Goal: Task Accomplishment & Management: Manage account settings

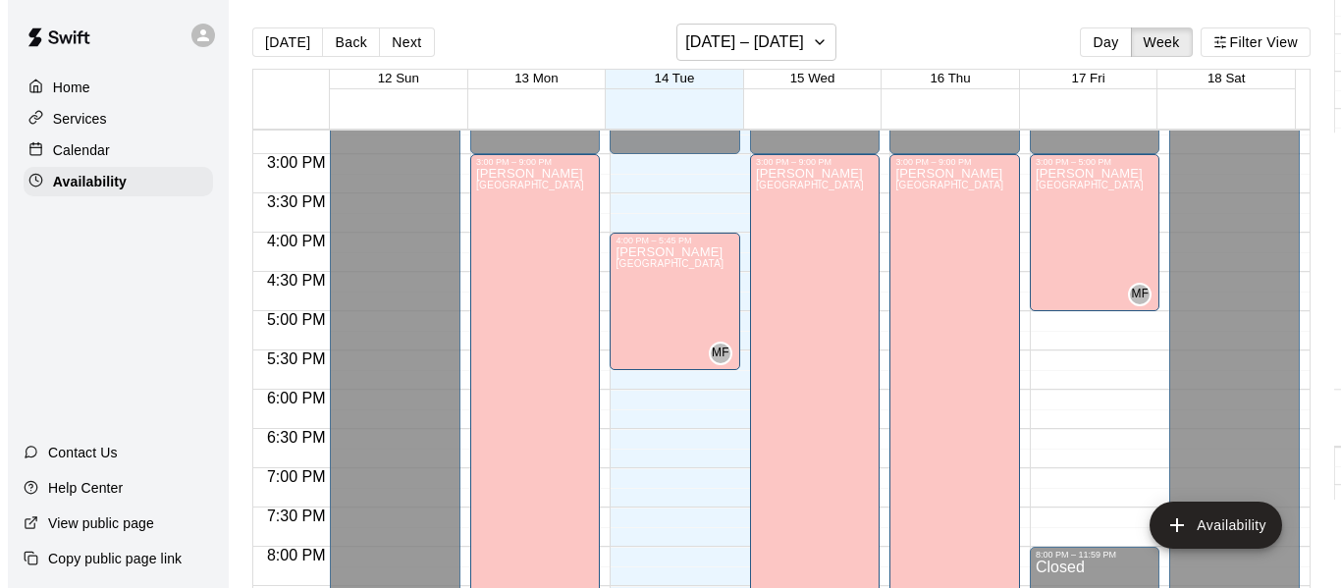
scroll to position [1155, 0]
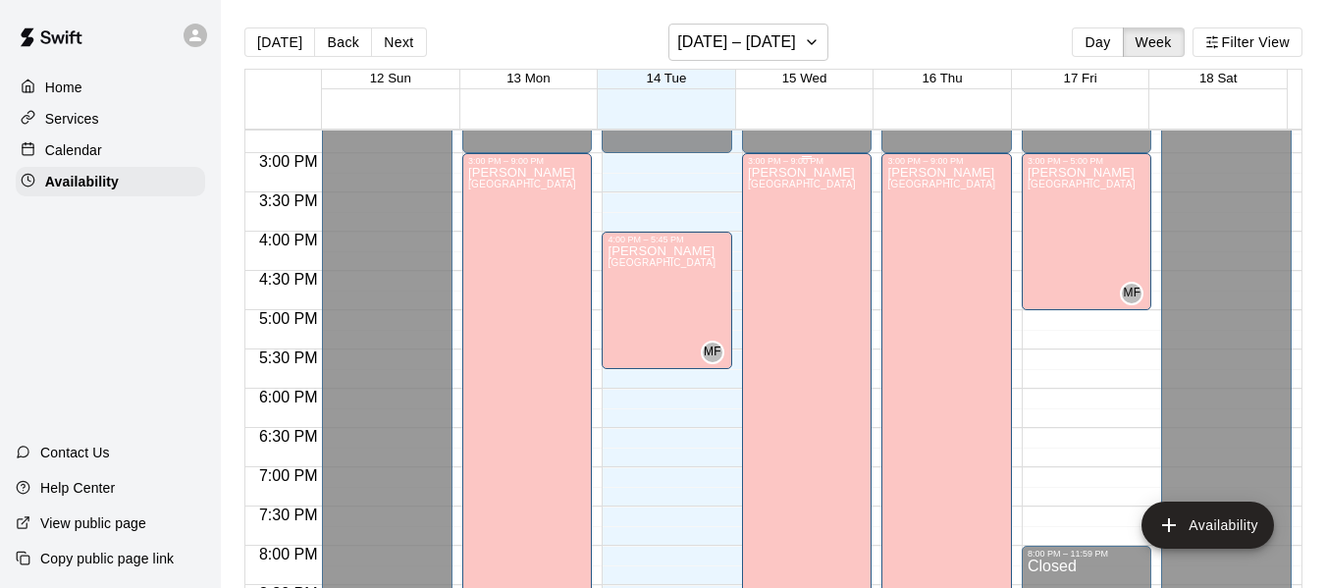
click at [787, 313] on div "[PERSON_NAME][GEOGRAPHIC_DATA][PERSON_NAME][PERSON_NAME][PERSON_NAME][PERSON_NA…" at bounding box center [802, 460] width 108 height 588
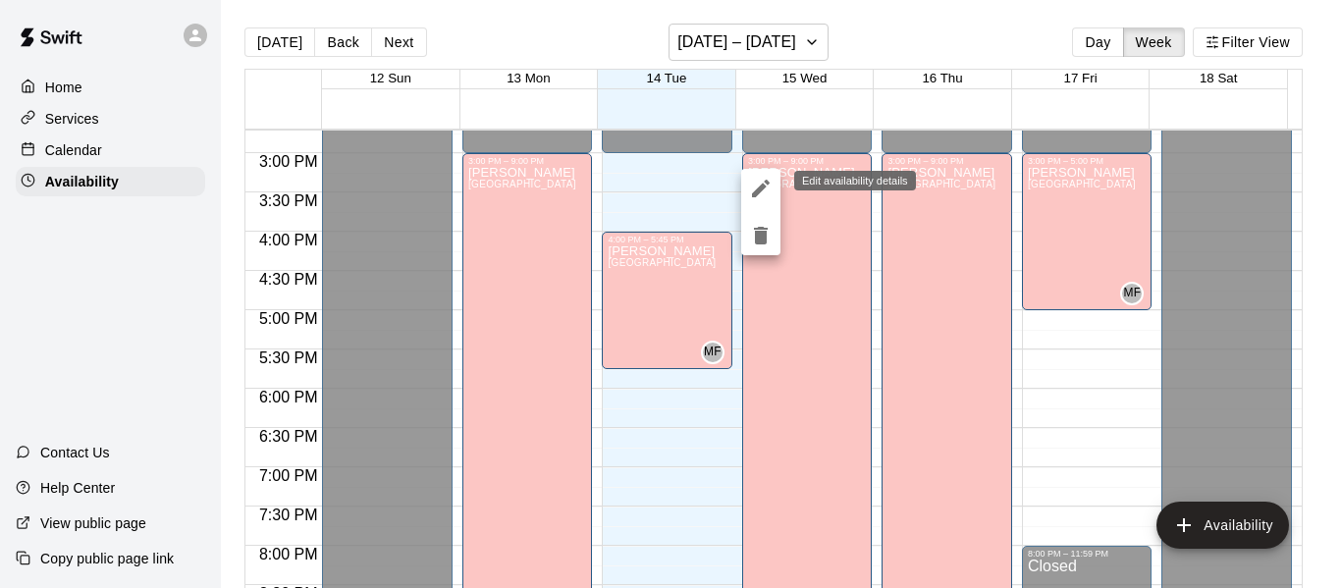
click at [758, 182] on icon "edit" at bounding box center [761, 189] width 24 height 24
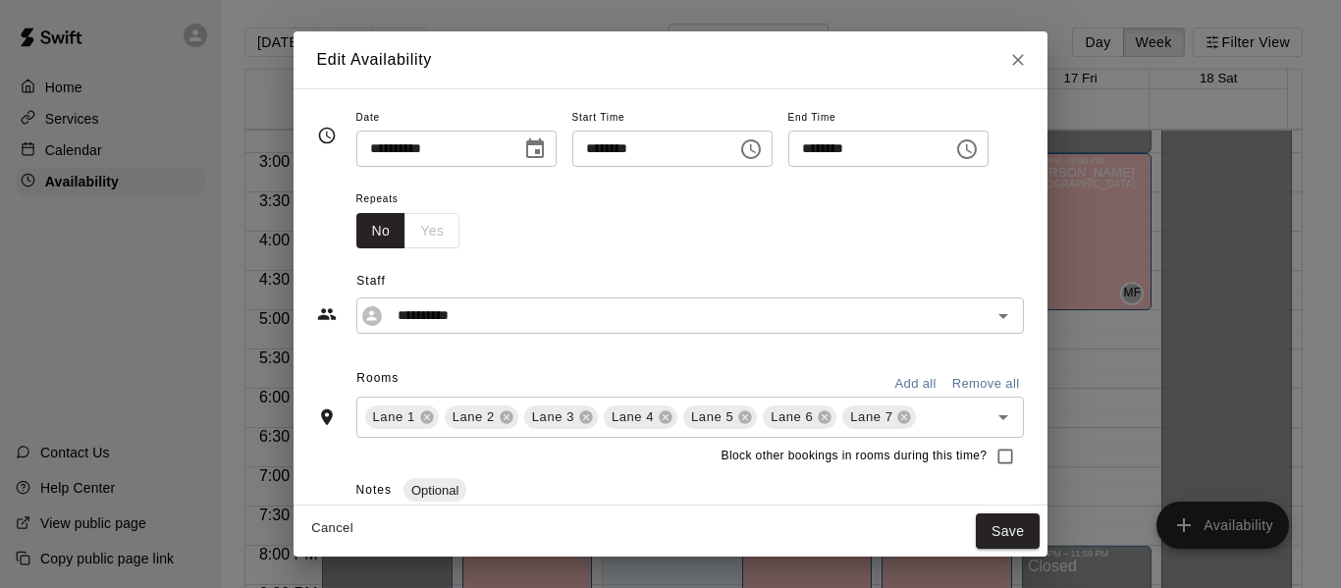
click at [979, 152] on icon "Choose time, selected time is 9:00 PM" at bounding box center [967, 149] width 24 height 24
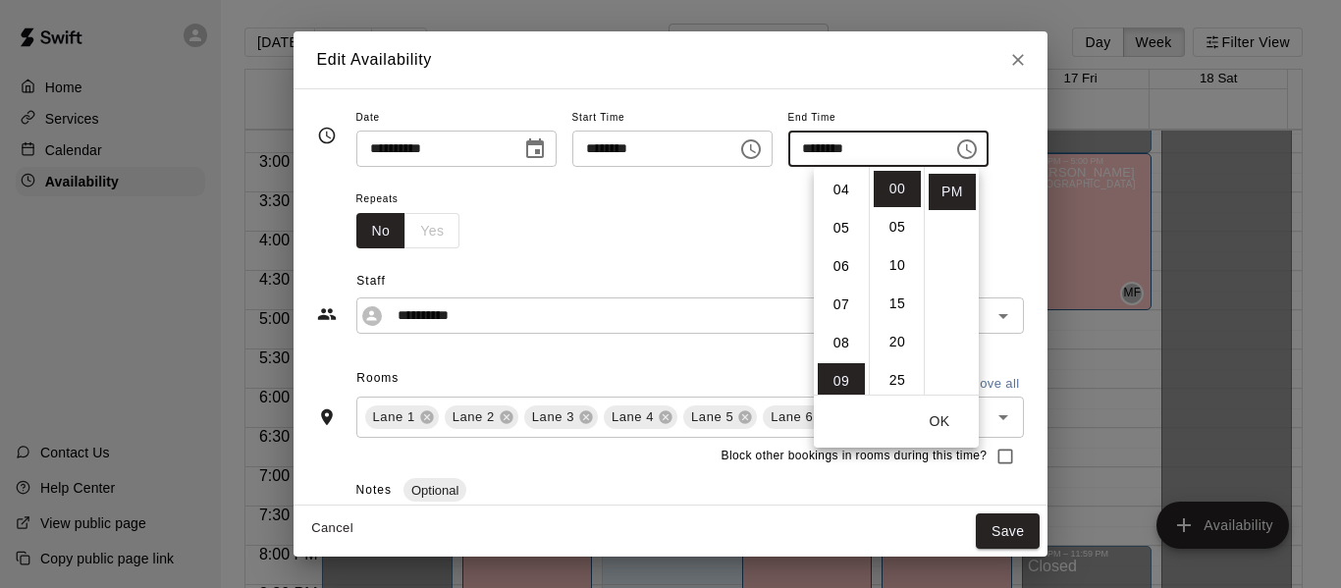
scroll to position [117, 0]
click at [836, 296] on li "06" at bounding box center [841, 302] width 47 height 36
type input "********"
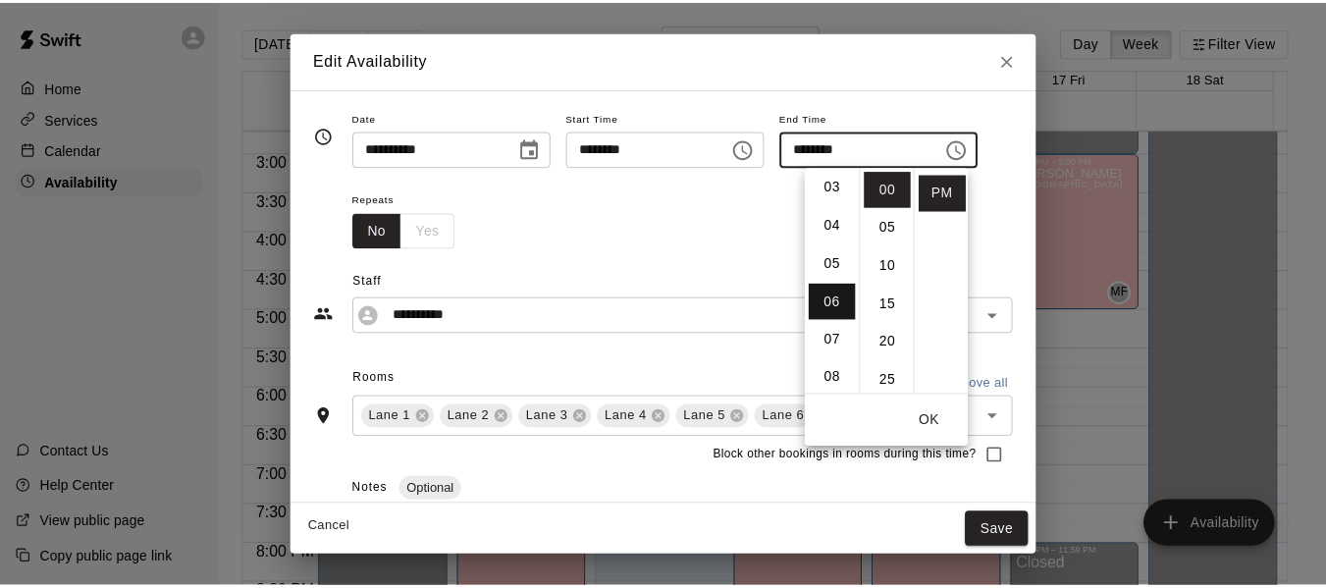
scroll to position [230, 0]
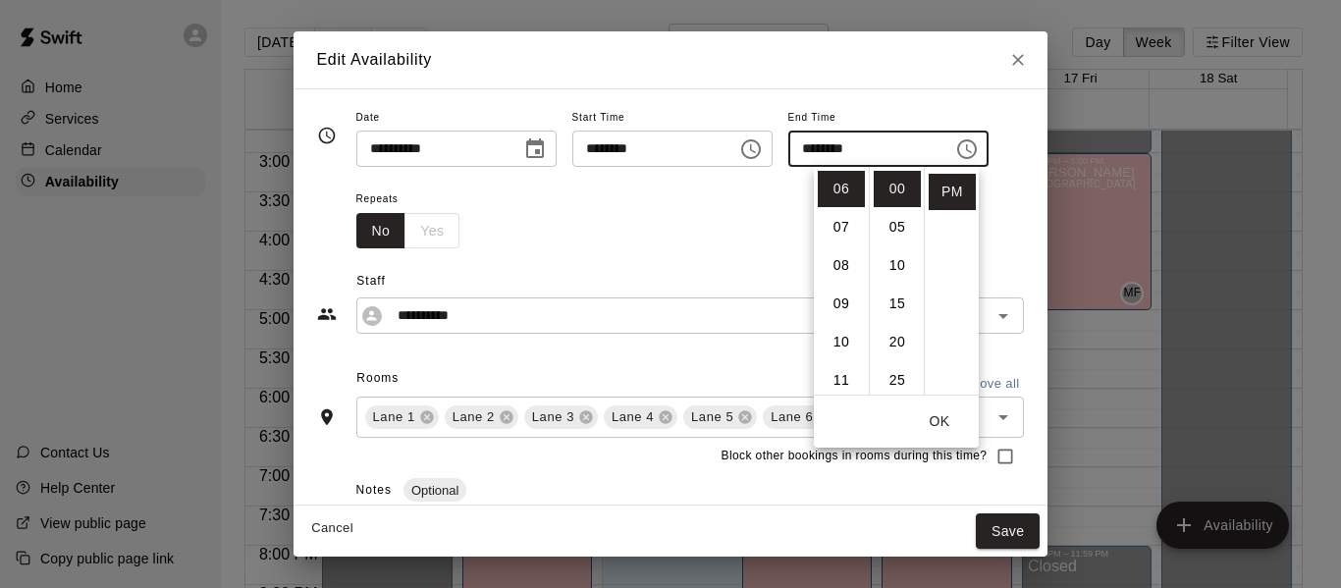
click at [940, 412] on button "OK" at bounding box center [939, 421] width 63 height 36
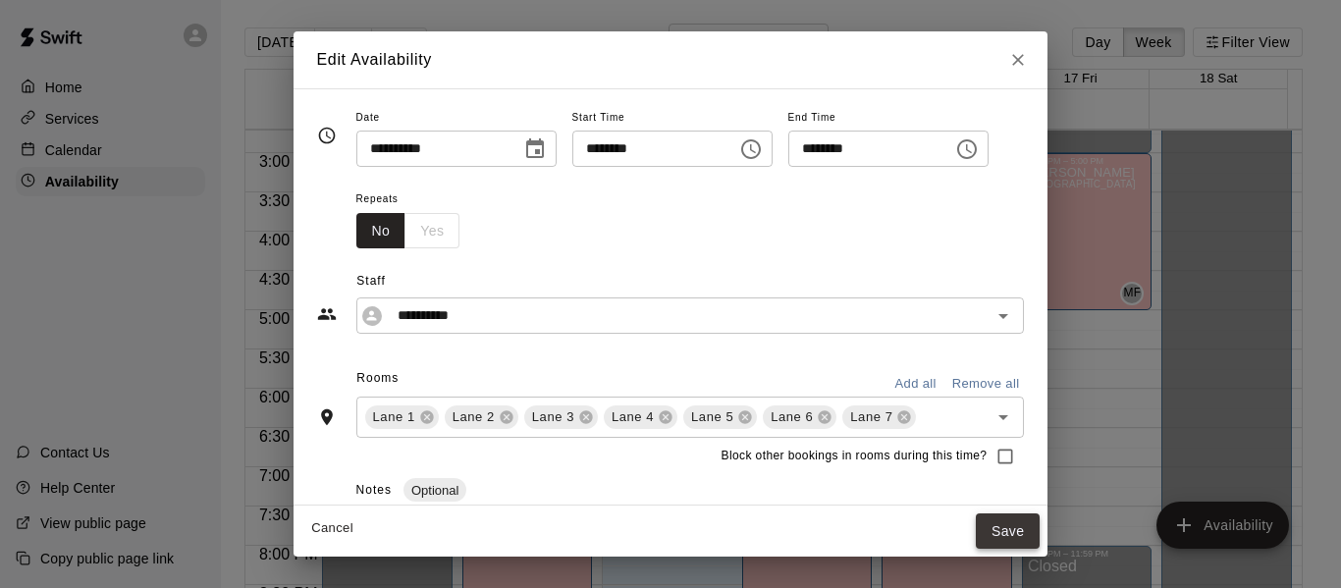
click at [1028, 528] on button "Save" at bounding box center [1008, 531] width 65 height 36
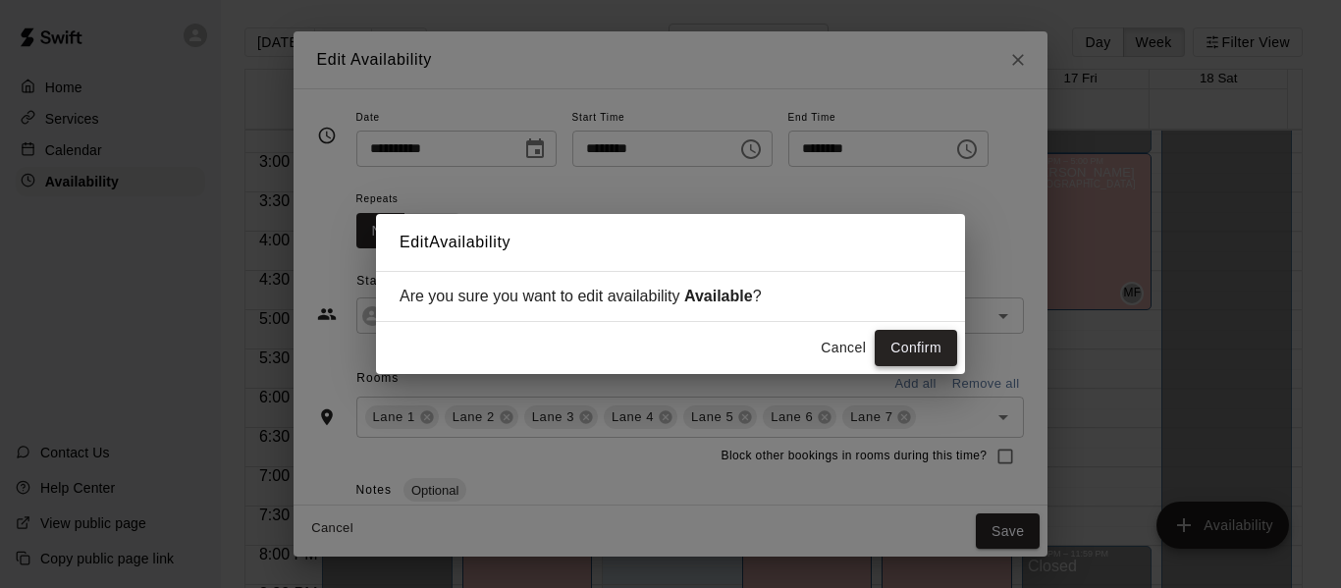
click at [919, 348] on button "Confirm" at bounding box center [916, 348] width 82 height 36
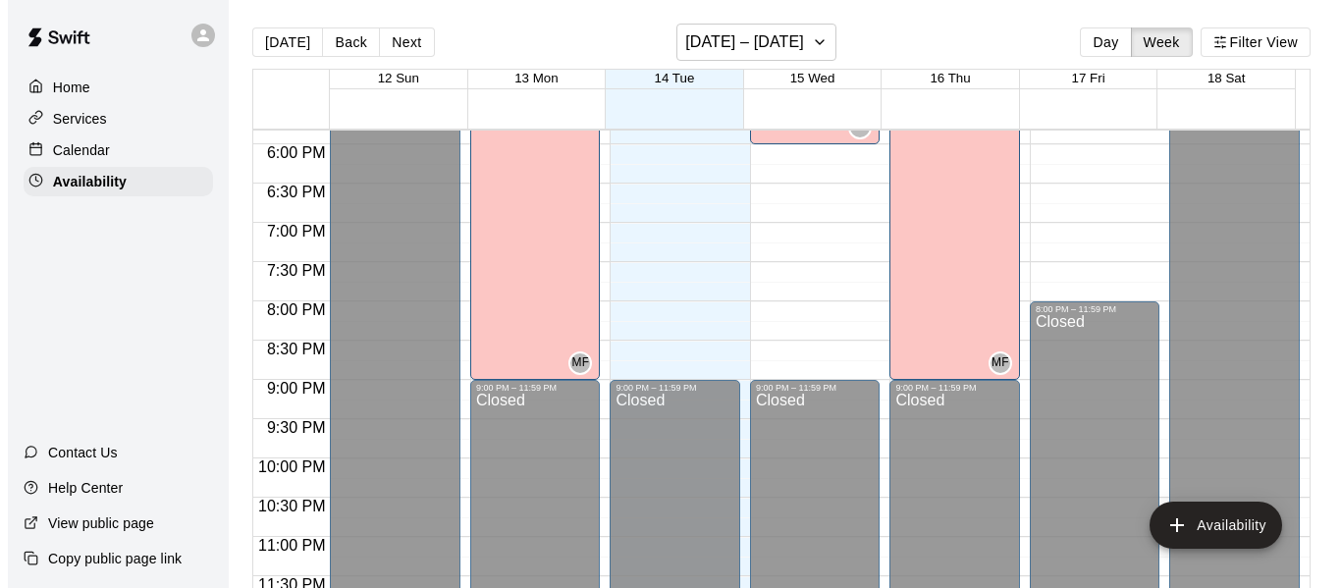
scroll to position [1403, 0]
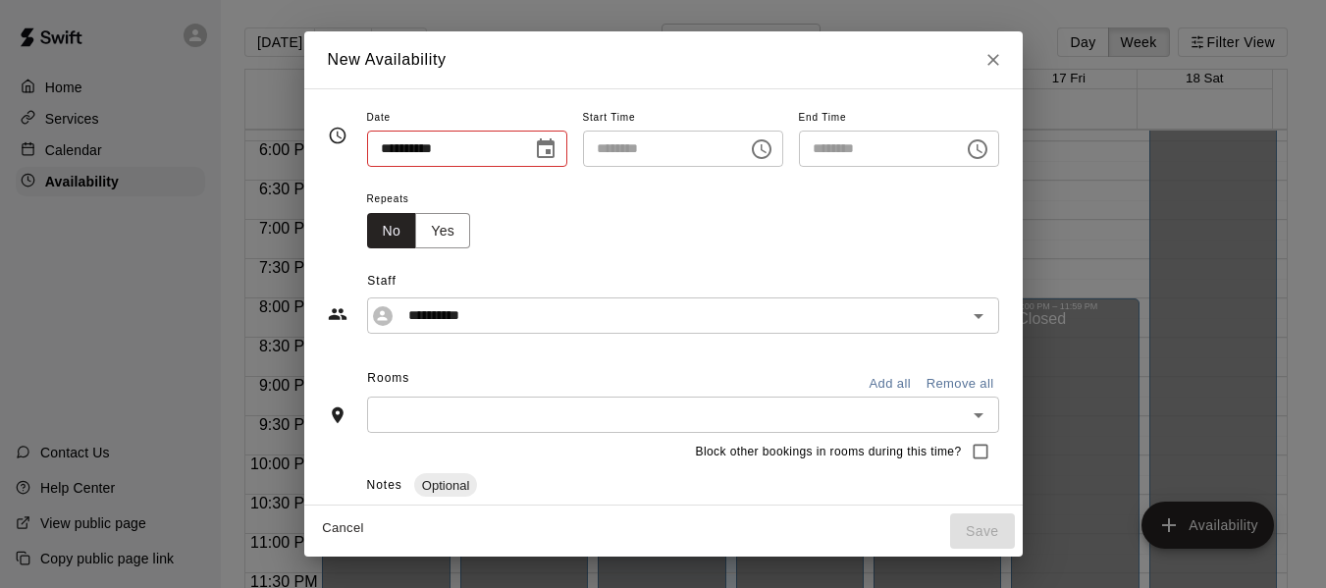
type input "**********"
type input "********"
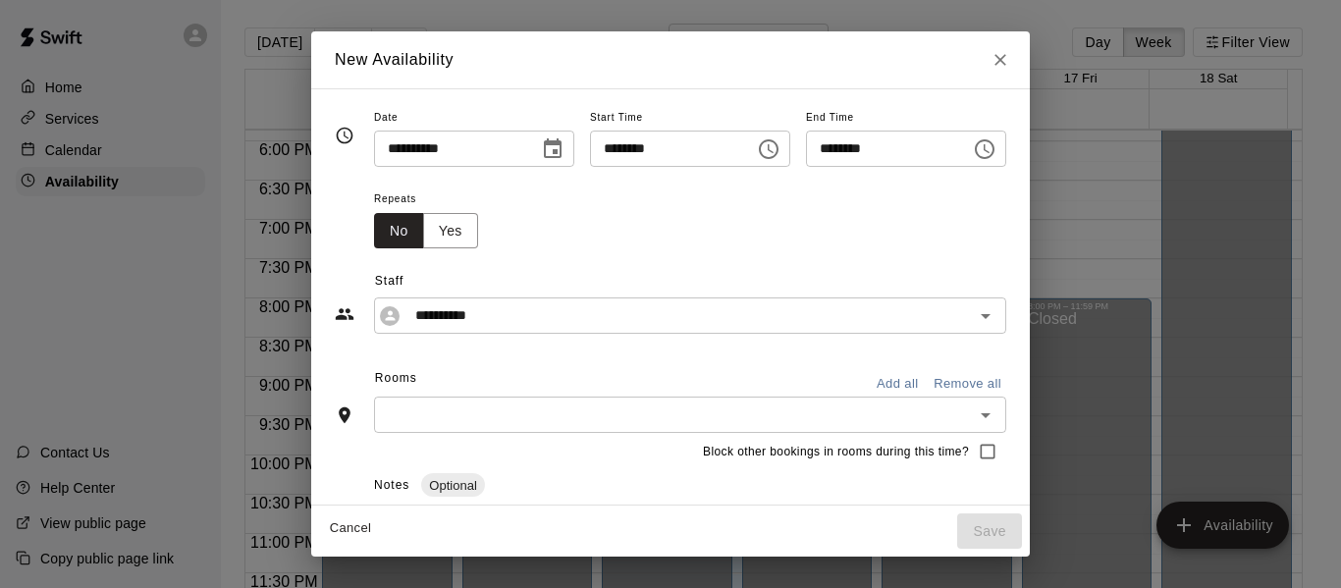
click at [990, 145] on icon "Choose time, selected time is 8:30 PM" at bounding box center [987, 148] width 6 height 9
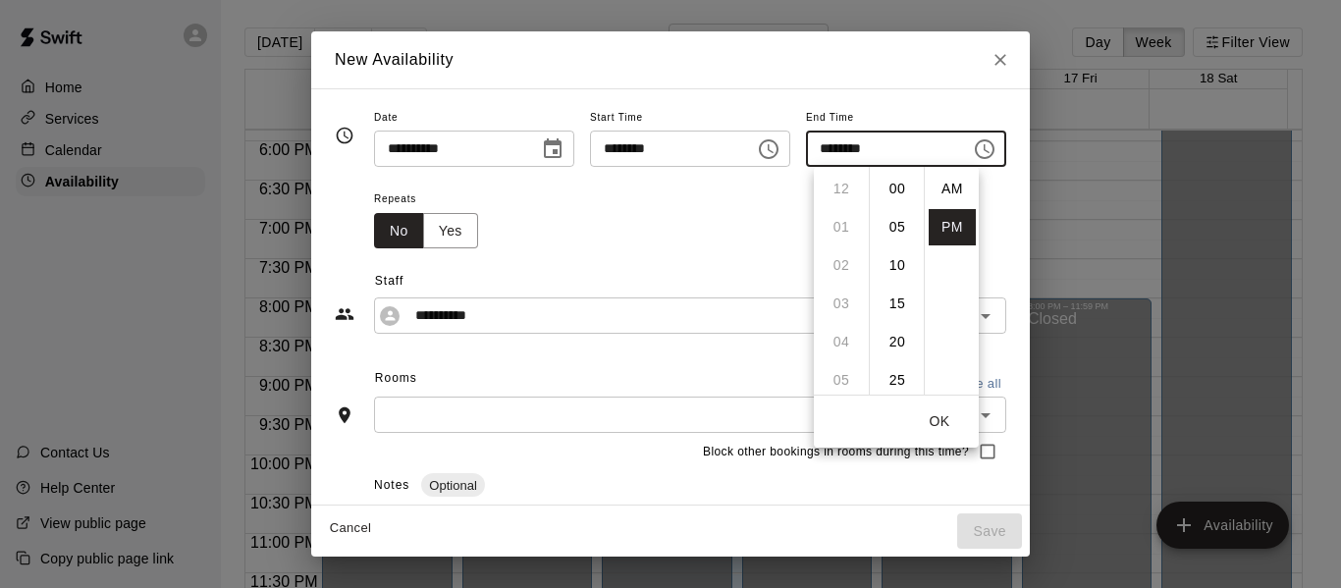
scroll to position [35, 0]
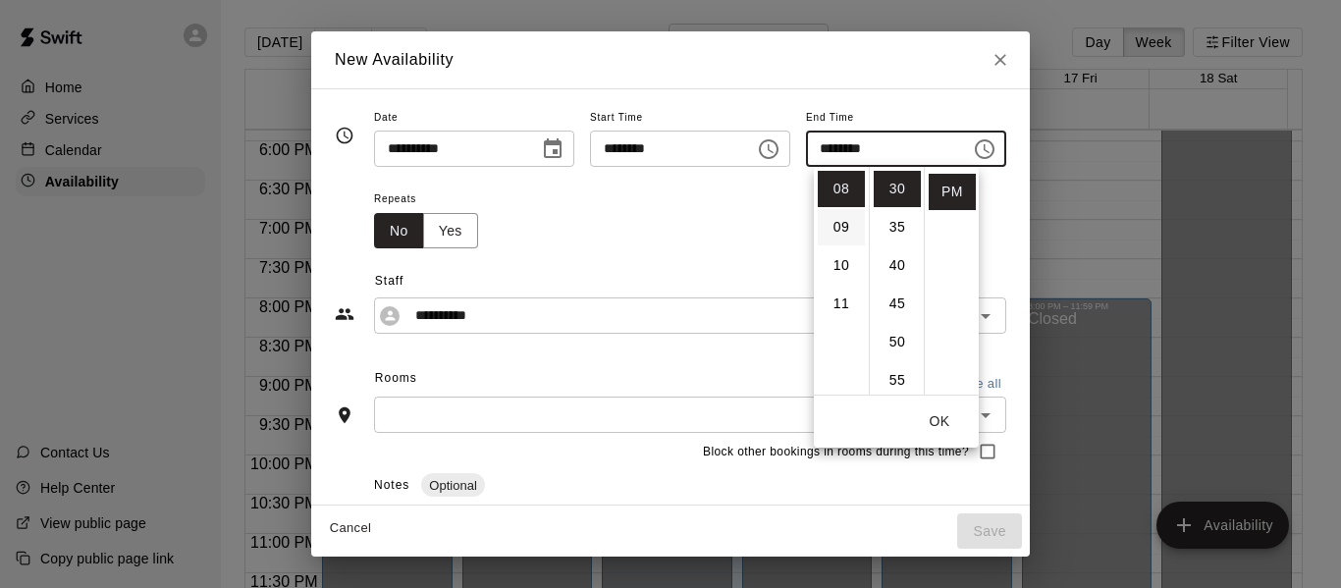
click at [841, 231] on li "09" at bounding box center [841, 227] width 47 height 36
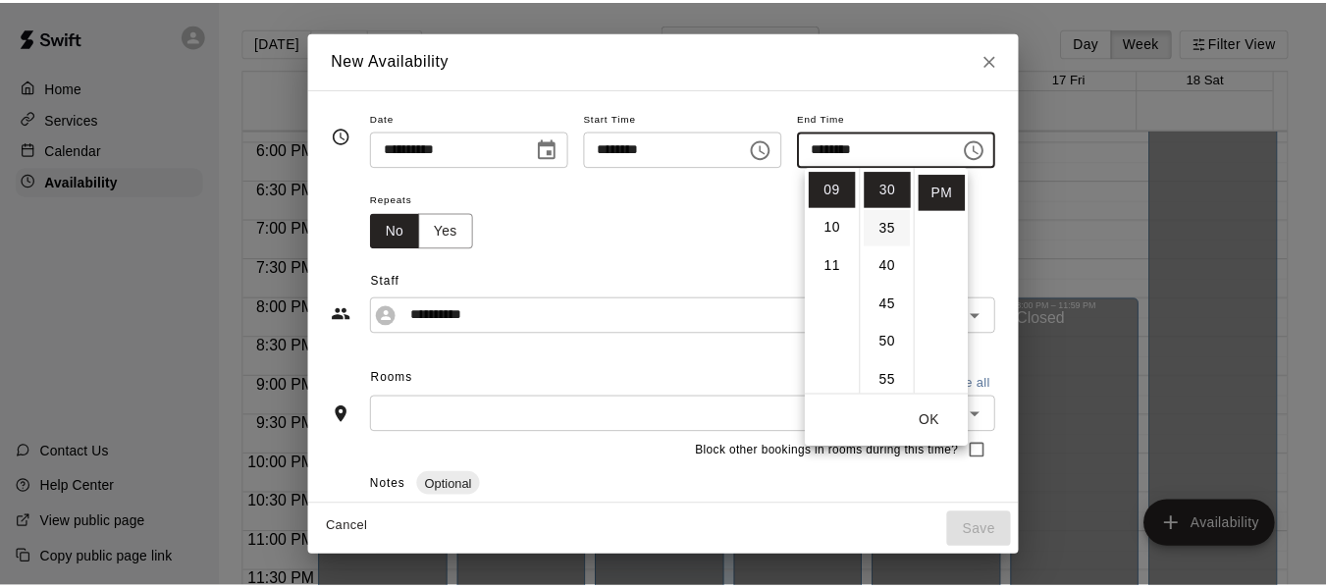
scroll to position [0, 0]
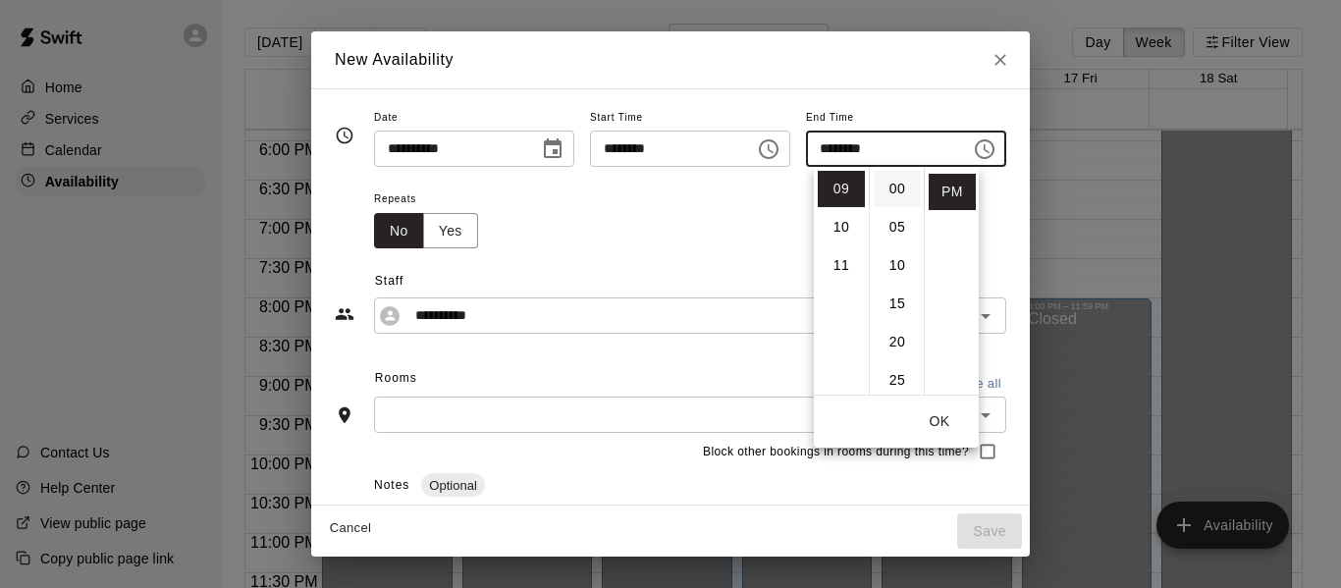
click at [894, 188] on li "00" at bounding box center [897, 189] width 47 height 36
type input "********"
click at [939, 418] on button "OK" at bounding box center [939, 421] width 63 height 36
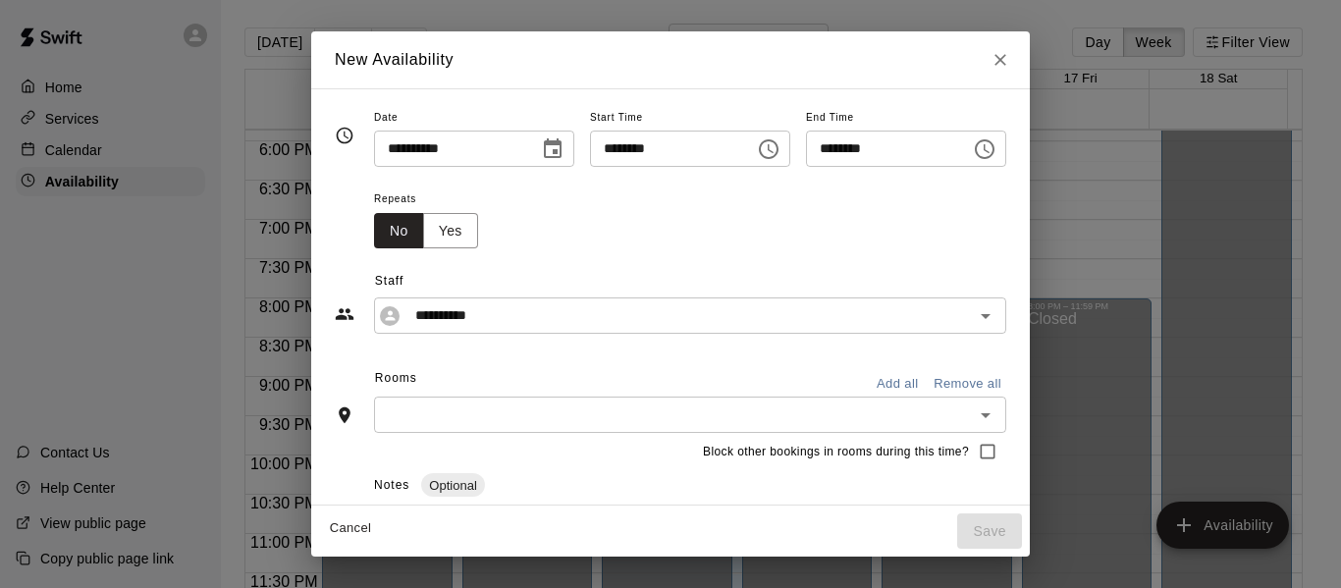
click at [929, 382] on button "Add all" at bounding box center [897, 384] width 63 height 30
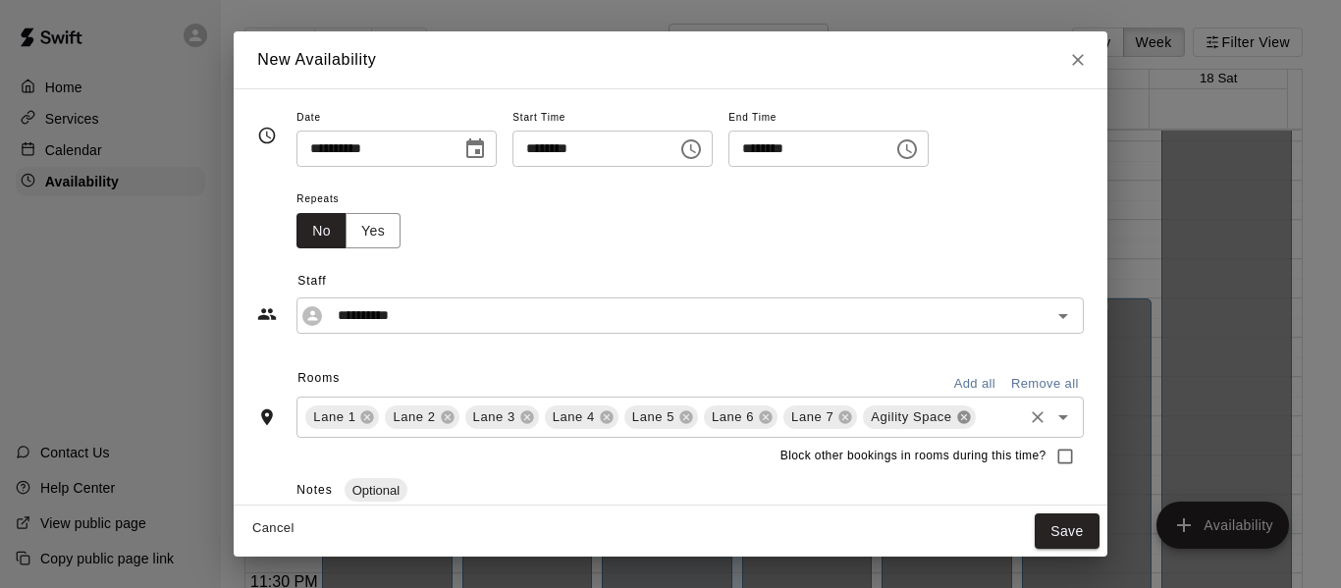
click at [957, 416] on icon at bounding box center [964, 417] width 16 height 16
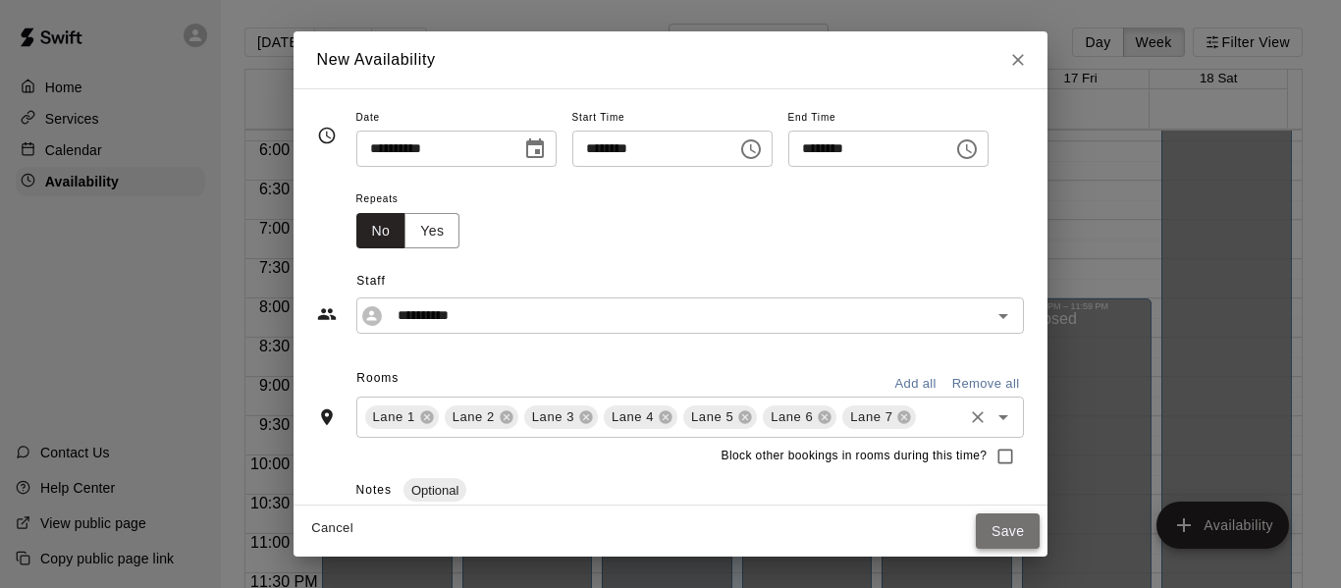
click at [1032, 523] on button "Save" at bounding box center [1008, 531] width 65 height 36
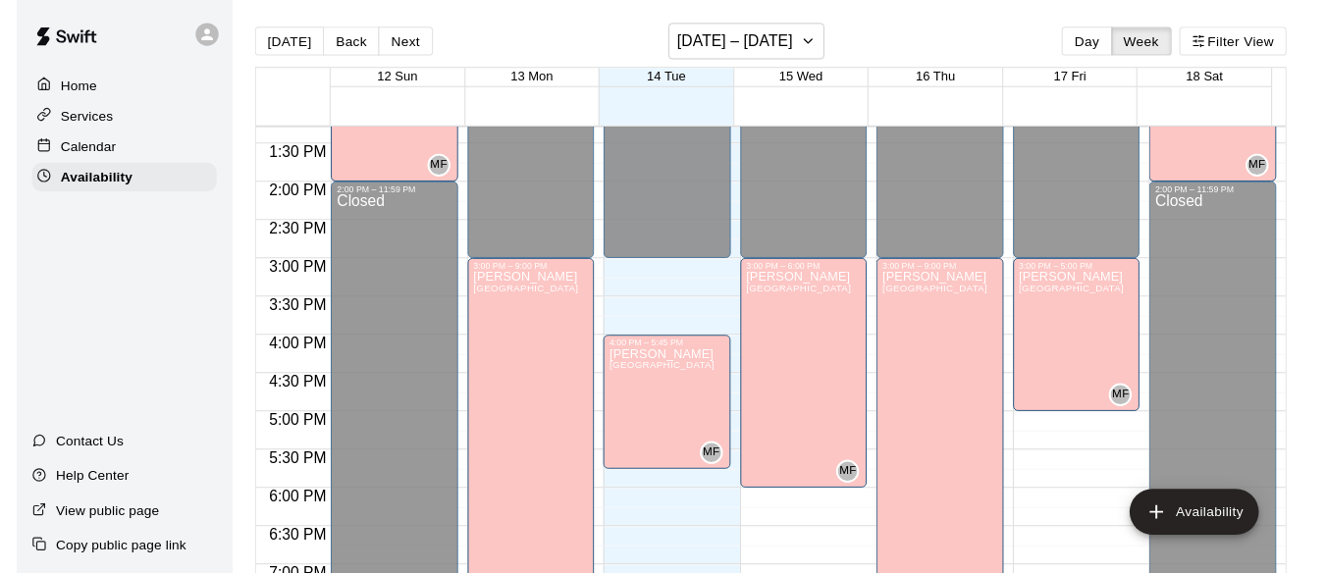
scroll to position [1043, 0]
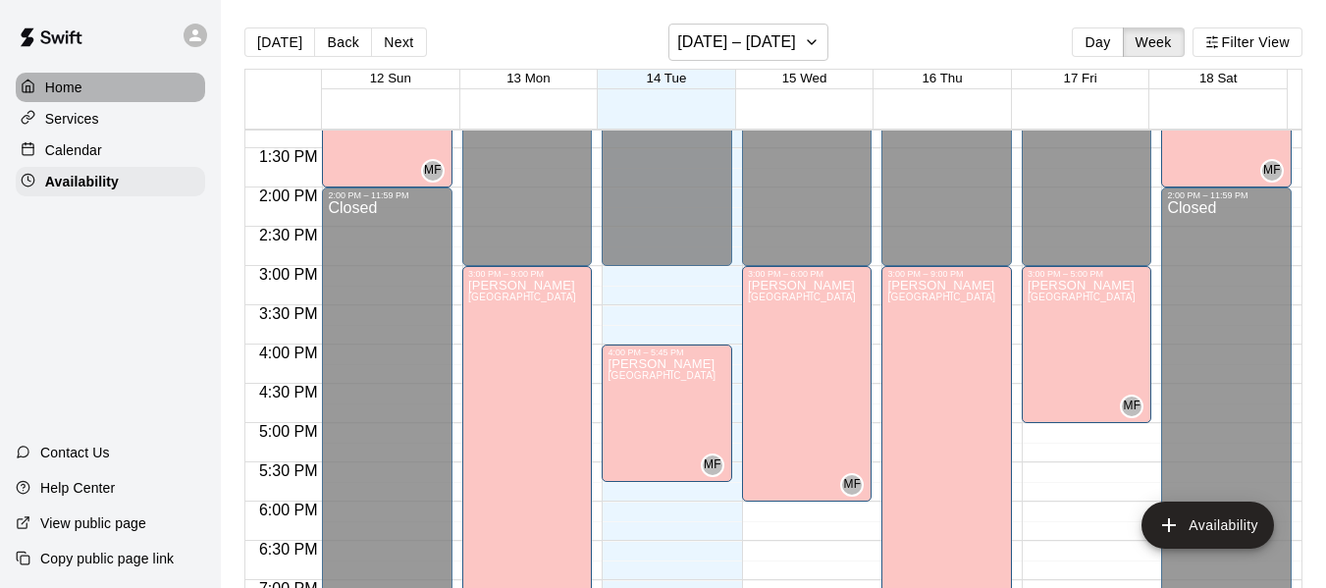
click at [75, 82] on p "Home" at bounding box center [63, 88] width 37 height 20
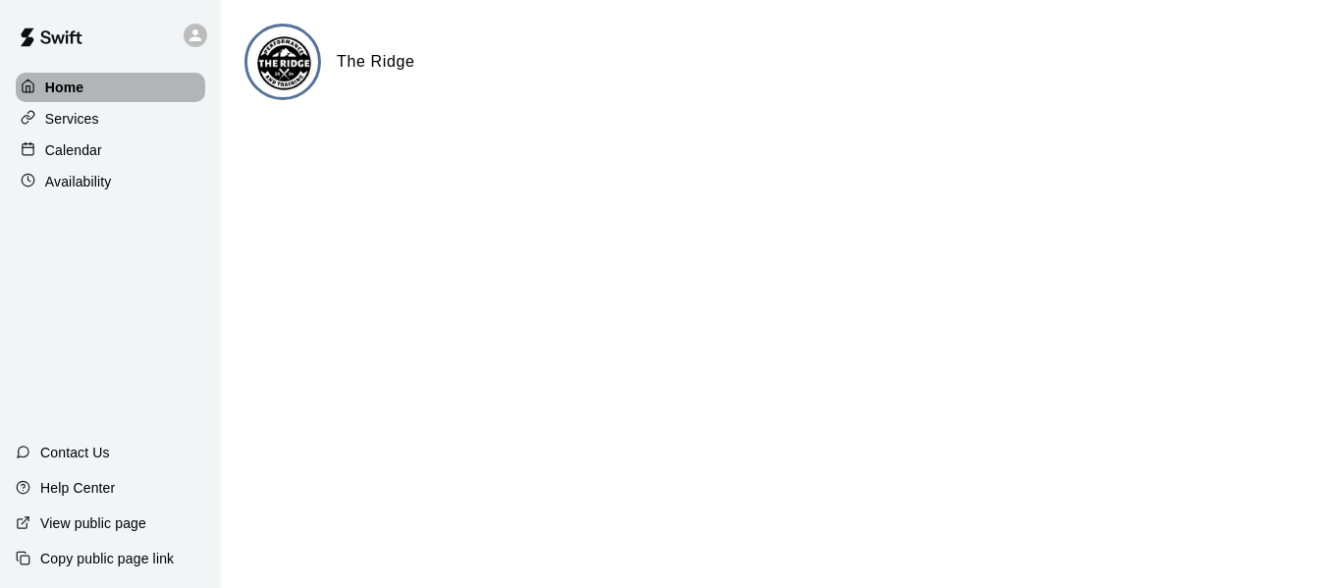
click at [60, 82] on p "Home" at bounding box center [64, 88] width 39 height 20
click at [71, 80] on p "Home" at bounding box center [64, 88] width 39 height 20
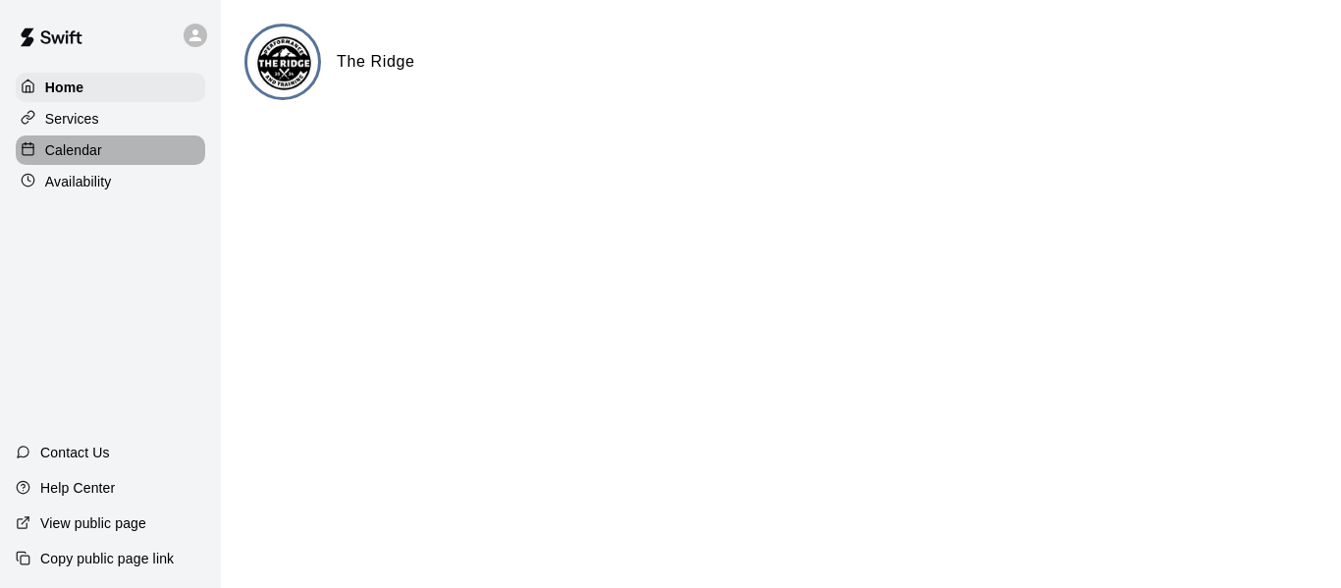
click at [67, 147] on p "Calendar" at bounding box center [73, 150] width 57 height 20
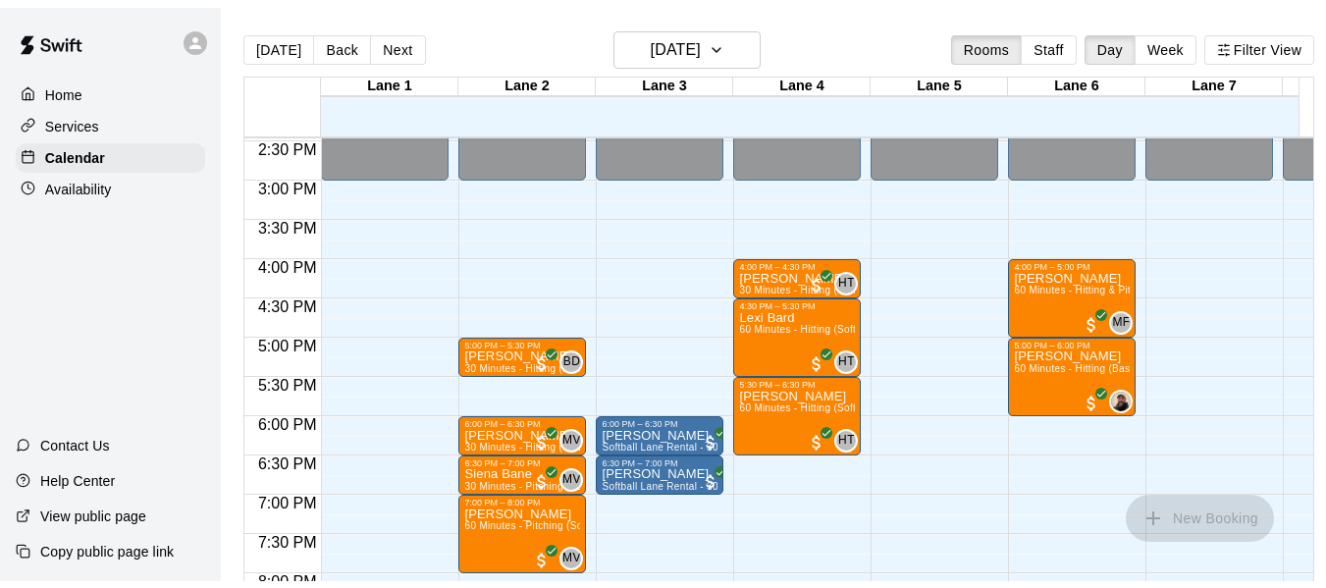
scroll to position [1137, 0]
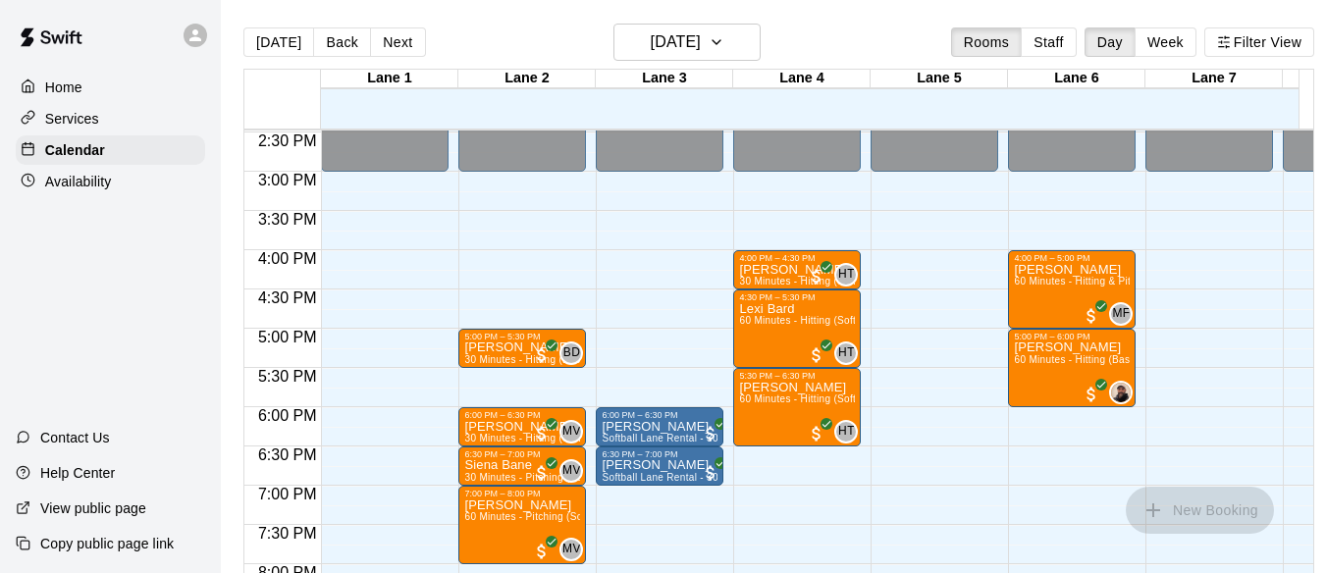
click at [82, 176] on p "Availability" at bounding box center [78, 182] width 67 height 20
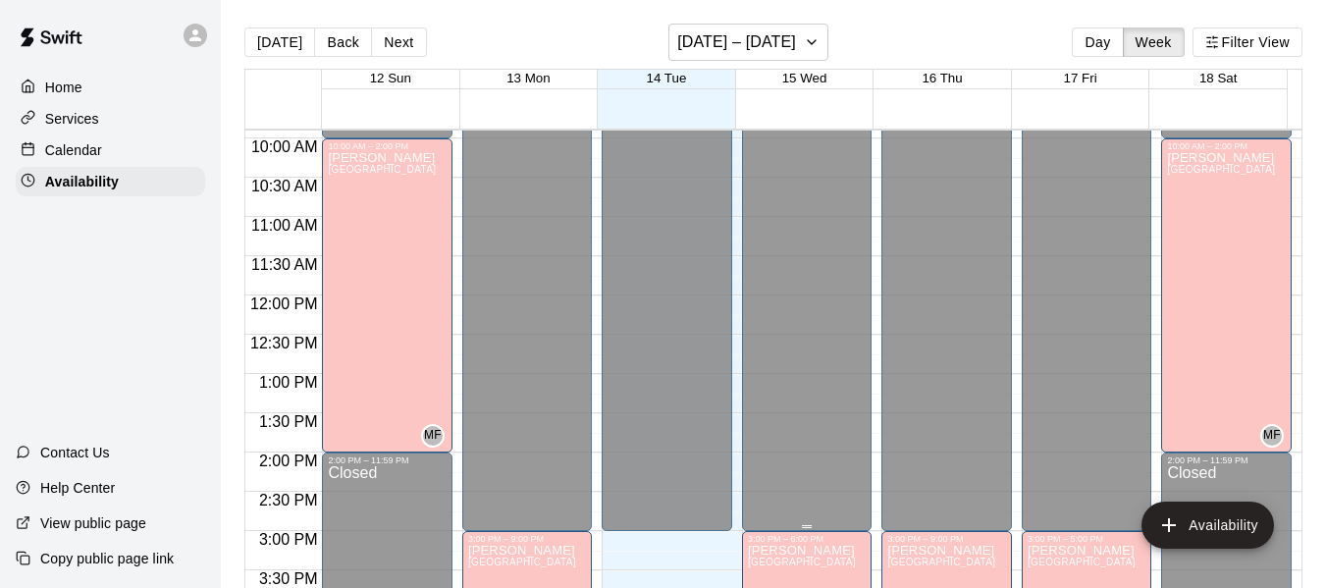
scroll to position [776, 0]
click at [1205, 224] on div "[PERSON_NAME][GEOGRAPHIC_DATA][PERSON_NAME][PERSON_NAME][PERSON_NAME][PERSON_NA…" at bounding box center [1221, 447] width 108 height 588
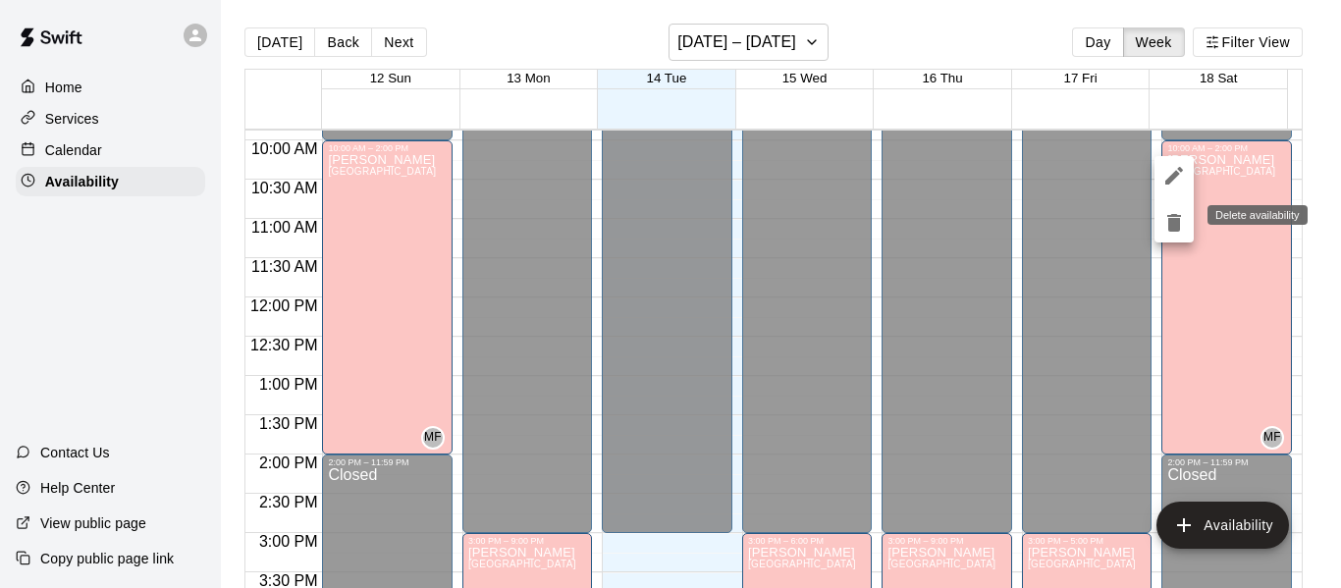
click at [1180, 226] on icon "delete" at bounding box center [1174, 223] width 14 height 18
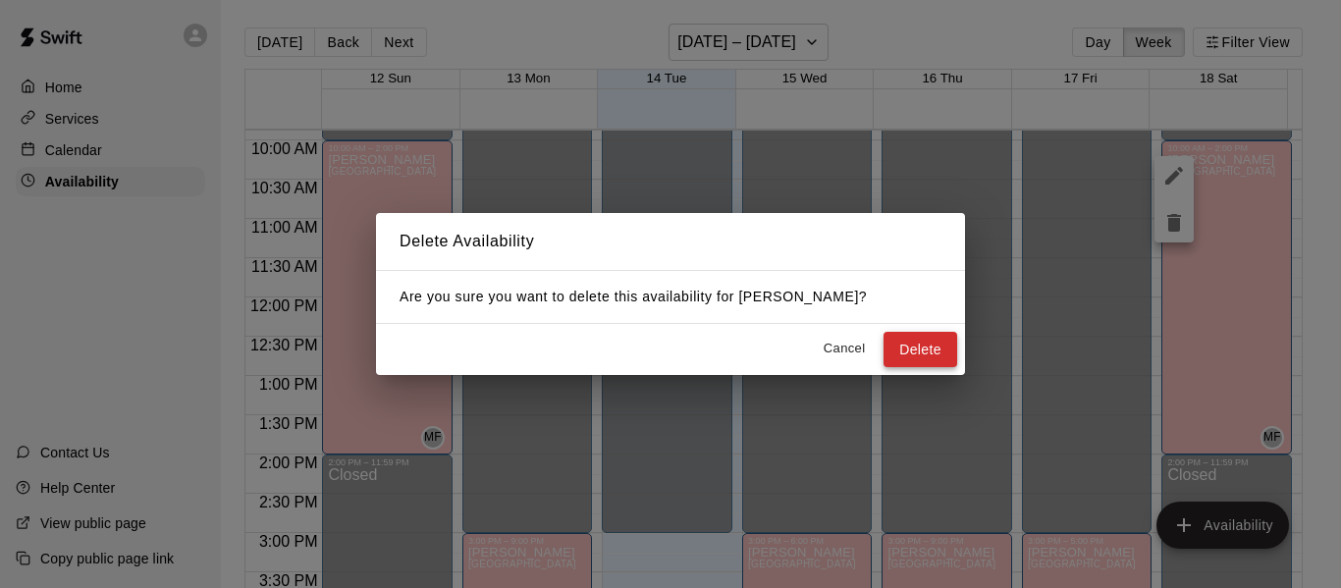
click at [914, 342] on button "Delete" at bounding box center [921, 350] width 74 height 36
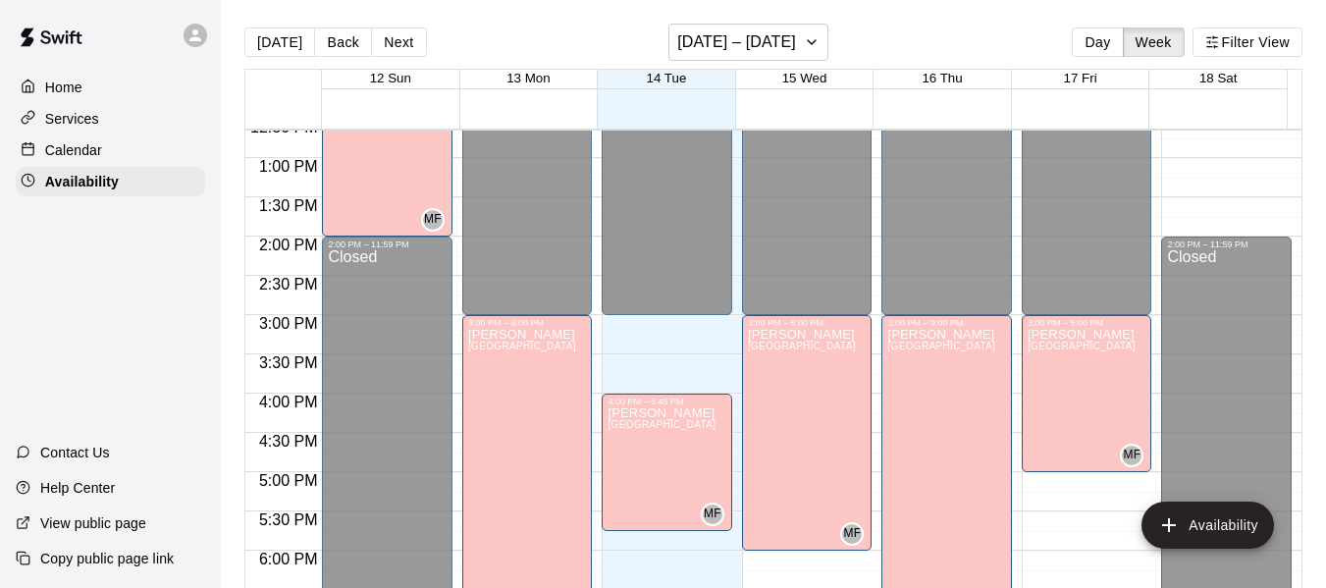
scroll to position [994, 0]
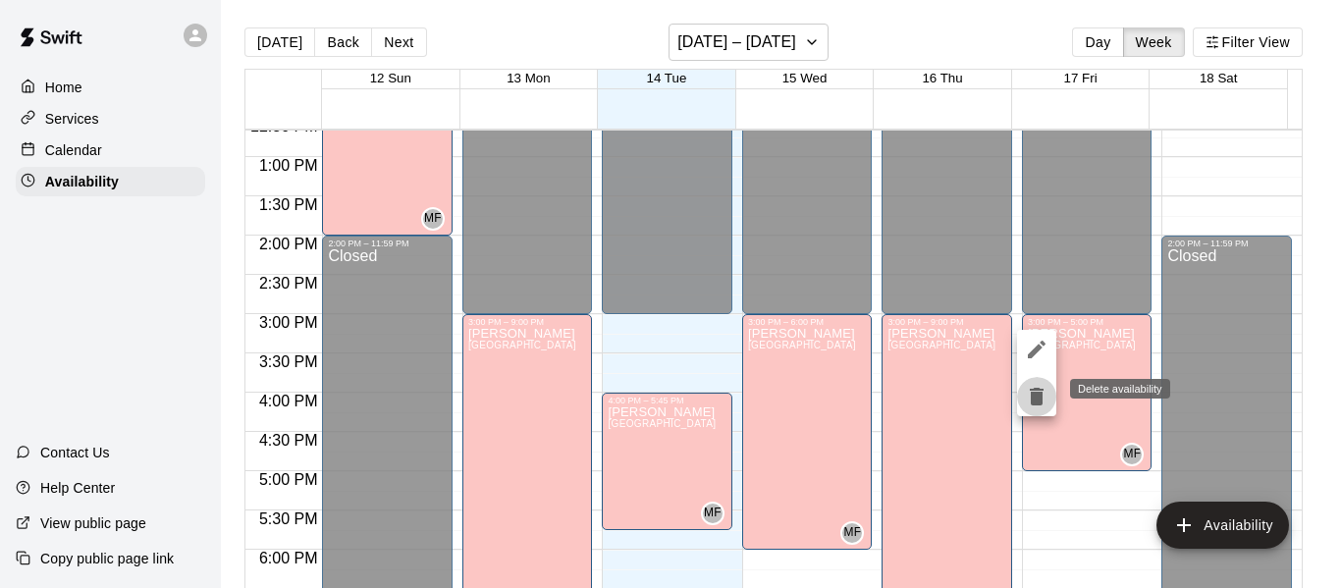
click at [1036, 391] on icon "delete" at bounding box center [1037, 397] width 14 height 18
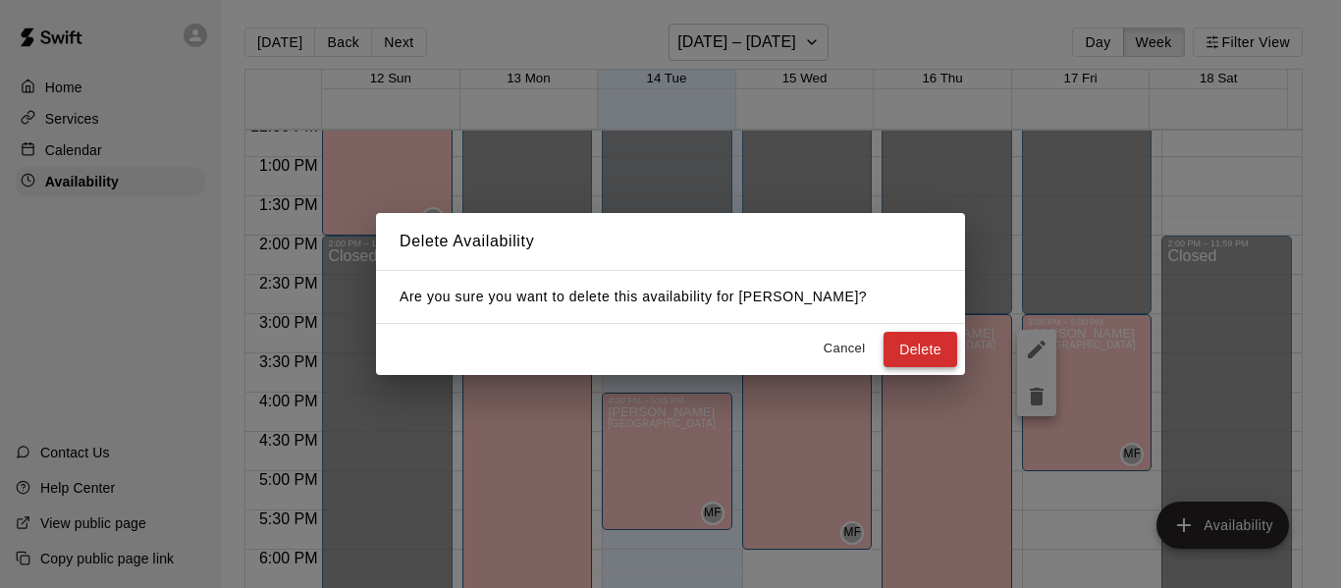
click at [918, 340] on button "Delete" at bounding box center [921, 350] width 74 height 36
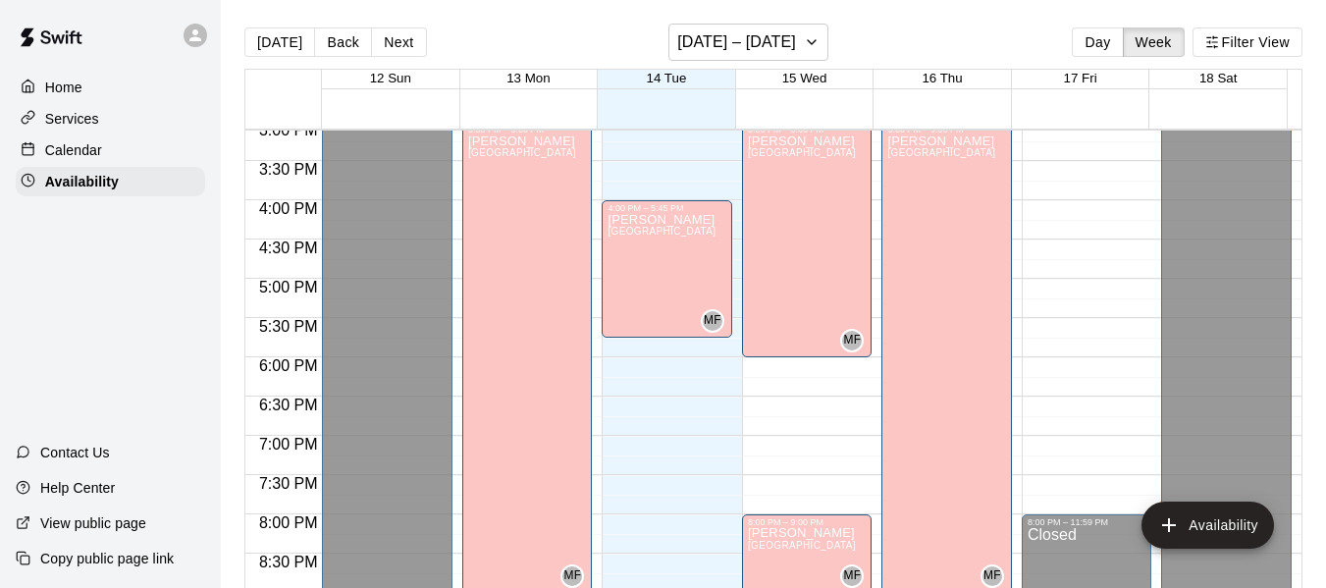
scroll to position [1193, 0]
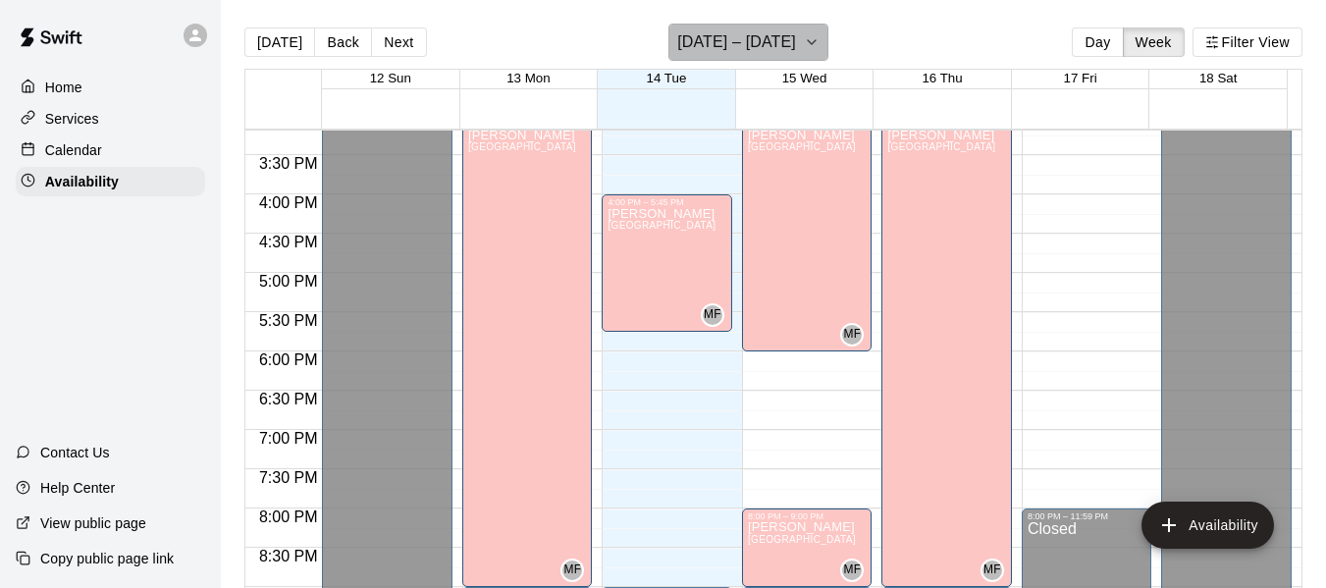
click at [806, 42] on icon "button" at bounding box center [812, 42] width 16 height 24
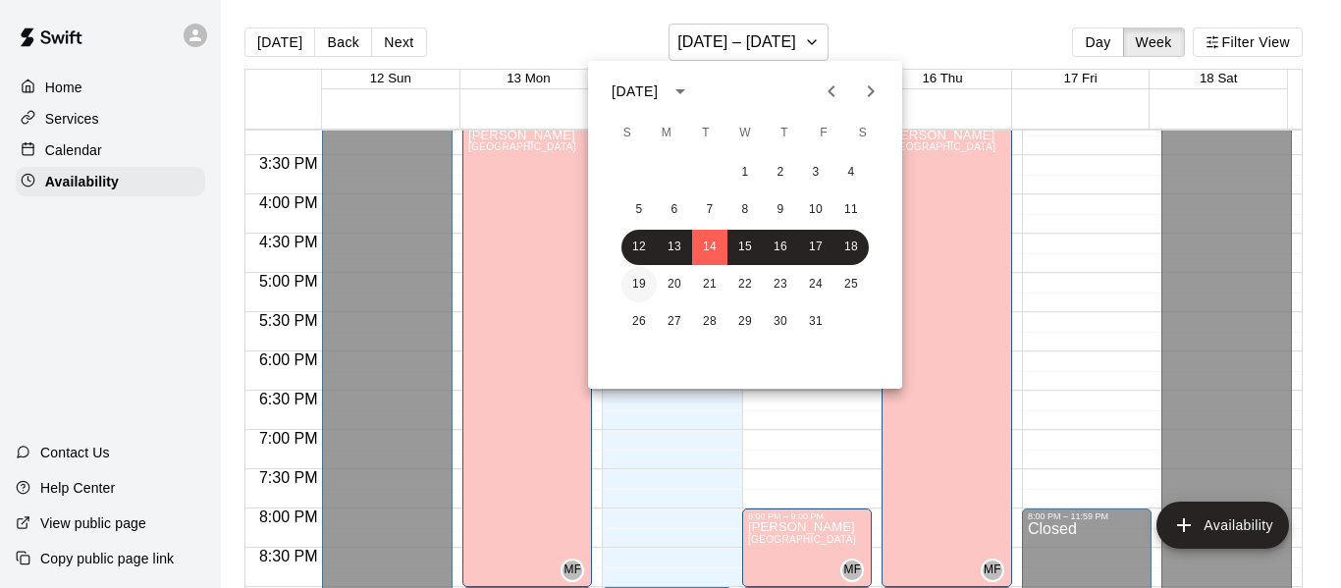
click at [640, 280] on button "19" at bounding box center [638, 284] width 35 height 35
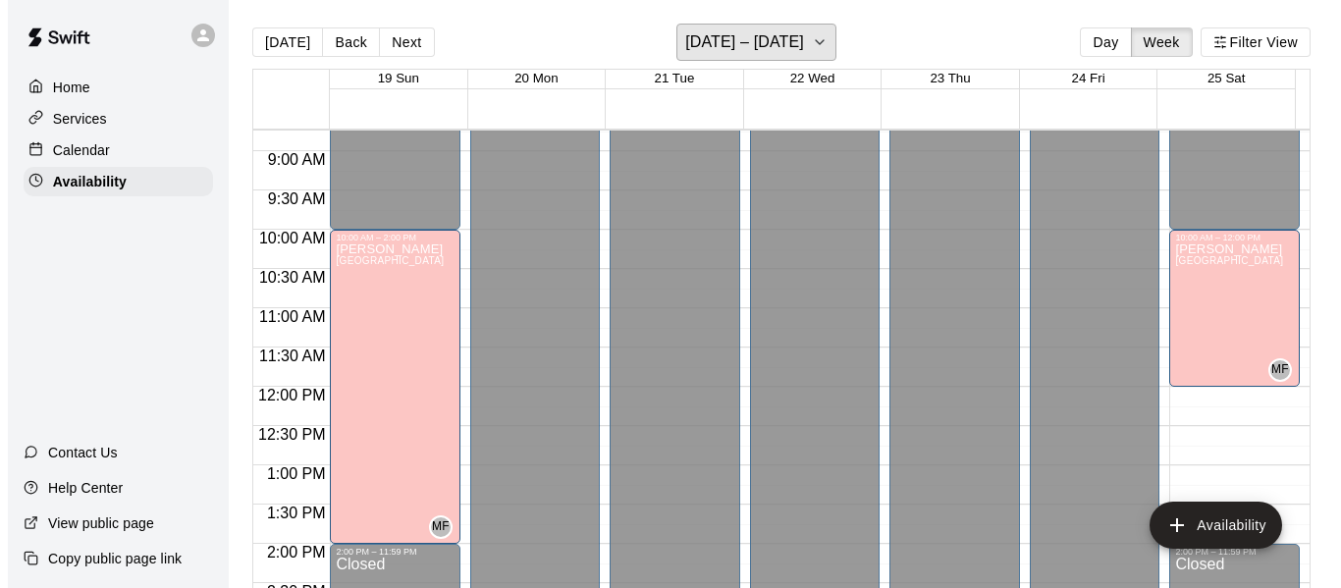
scroll to position [680, 0]
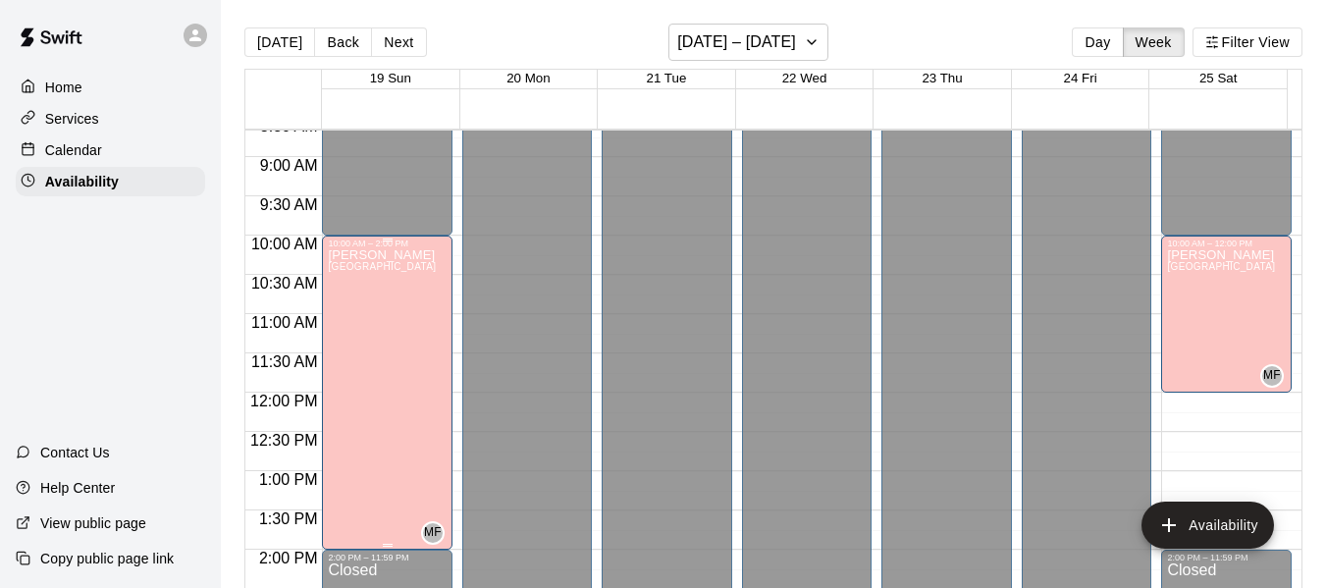
click at [357, 255] on p "[PERSON_NAME]" at bounding box center [382, 255] width 108 height 0
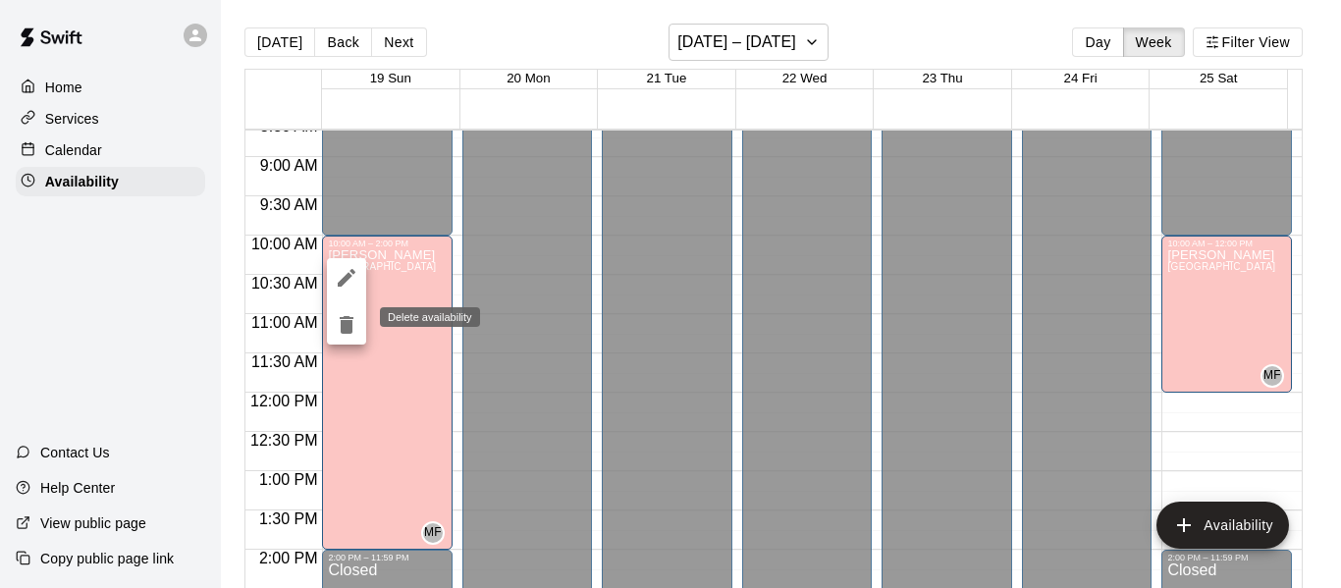
click at [346, 334] on icon "delete" at bounding box center [347, 325] width 14 height 18
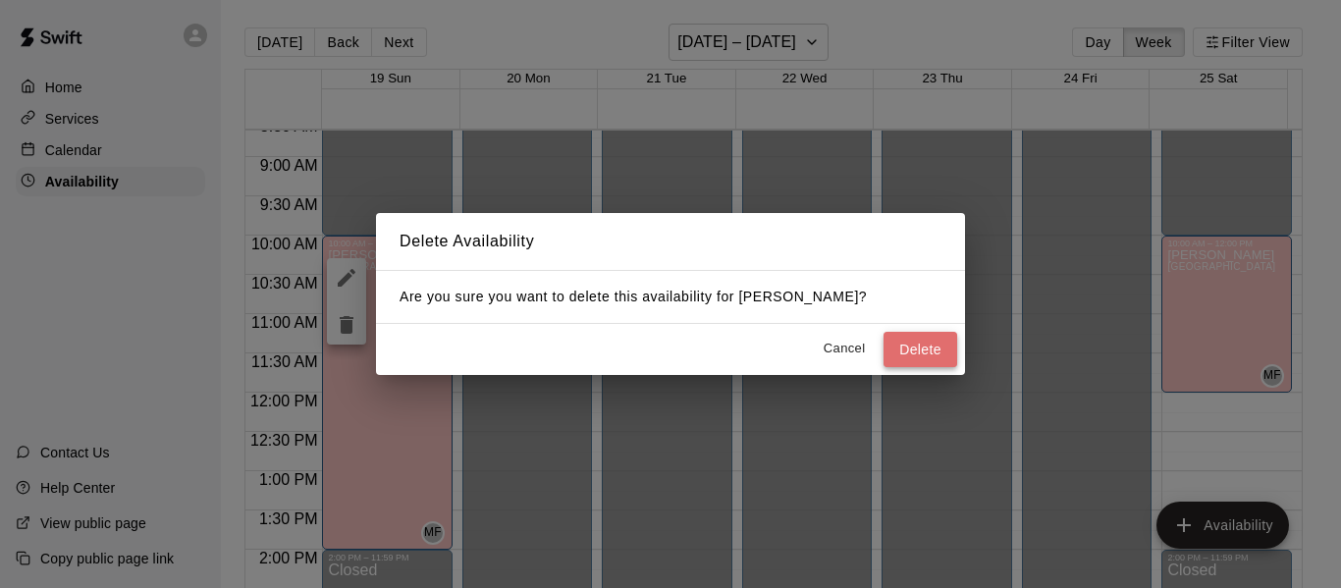
click at [911, 343] on button "Delete" at bounding box center [921, 350] width 74 height 36
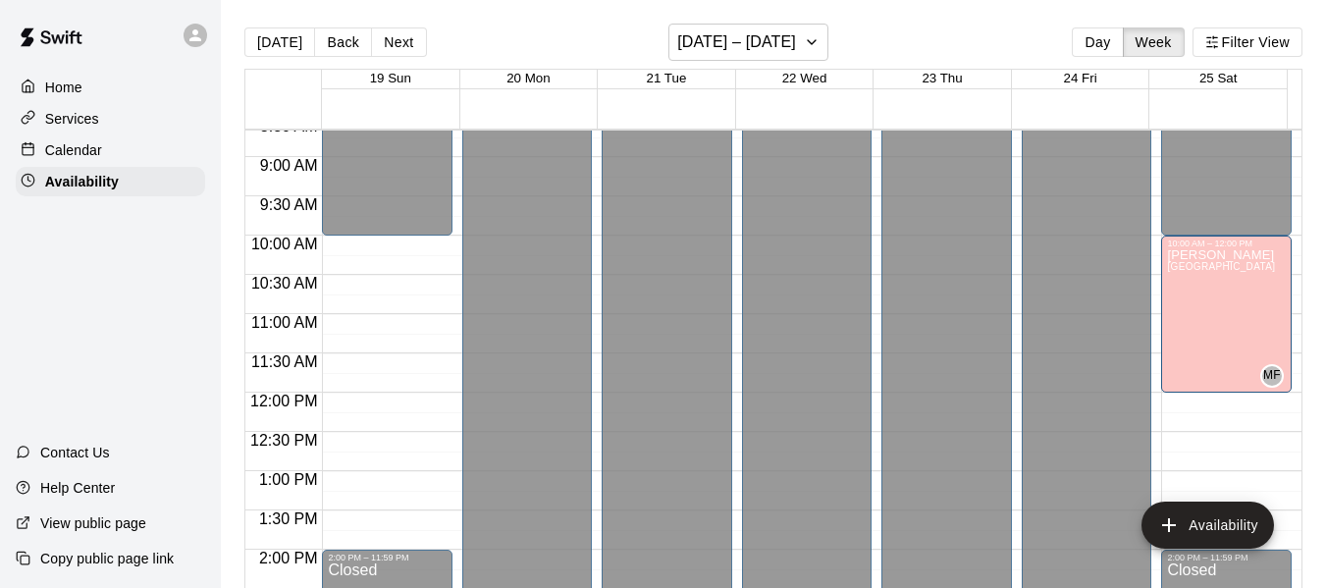
click at [63, 82] on p "Home" at bounding box center [63, 88] width 37 height 20
